Goal: Task Accomplishment & Management: Use online tool/utility

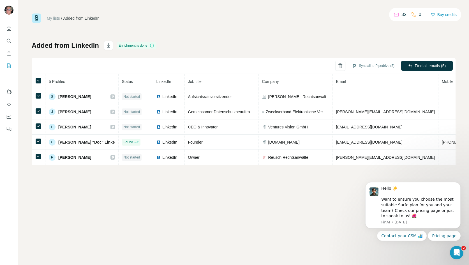
click at [150, 210] on div "My lists / Added from LinkedIn 32 0 Buy credits Added from LinkedIn Enrichment …" at bounding box center [243, 132] width 451 height 265
click at [131, 214] on div "My lists / Added from LinkedIn 32 0 Buy credits Added from LinkedIn Enrichment …" at bounding box center [243, 132] width 451 height 265
click at [442, 96] on div at bounding box center [442, 94] width 10 height 6
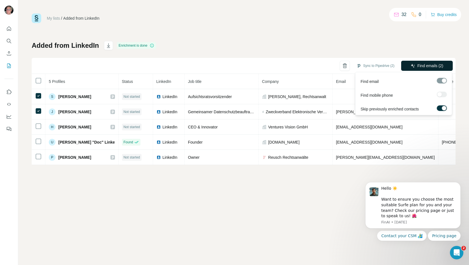
click at [425, 65] on span "Find emails (2)" at bounding box center [431, 66] width 26 height 6
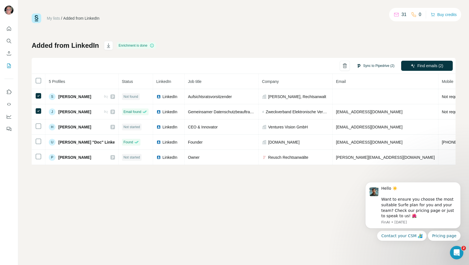
click at [385, 65] on button "Sync to Pipedrive (2)" at bounding box center [376, 65] width 46 height 8
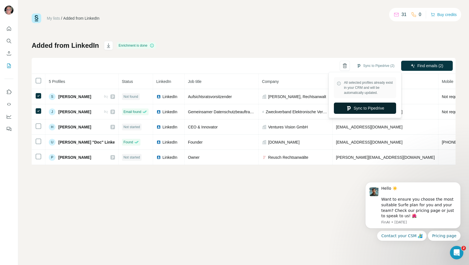
click at [375, 109] on button "Sync to Pipedrive" at bounding box center [365, 107] width 62 height 11
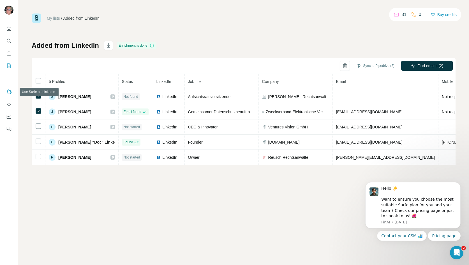
click at [8, 91] on icon "Use Surfe on LinkedIn" at bounding box center [9, 92] width 6 height 6
click at [329, 218] on div "My lists / Added from LinkedIn 31 0 Buy credits Added from LinkedIn Enrichment …" at bounding box center [243, 132] width 451 height 265
